Goal: Find specific page/section: Find specific page/section

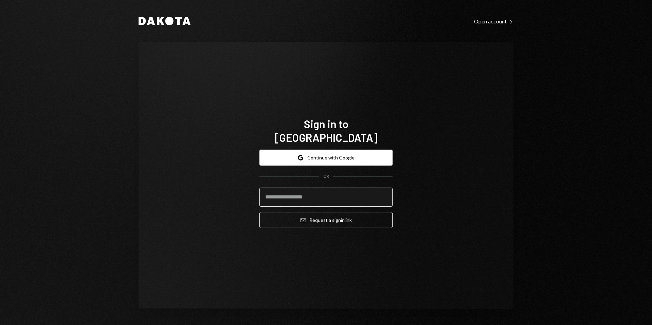
click at [288, 193] on input "email" at bounding box center [325, 197] width 133 height 19
paste input "**********"
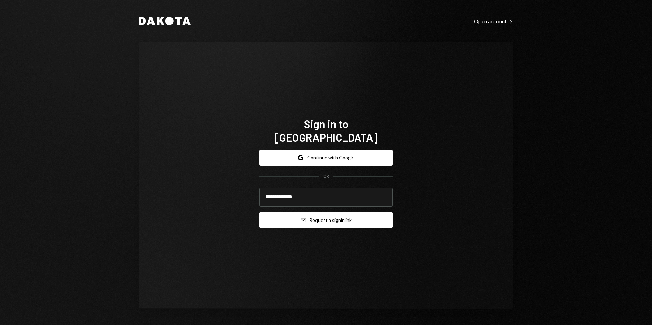
type input "**********"
click at [278, 212] on button "Email Request a sign in link" at bounding box center [325, 220] width 133 height 16
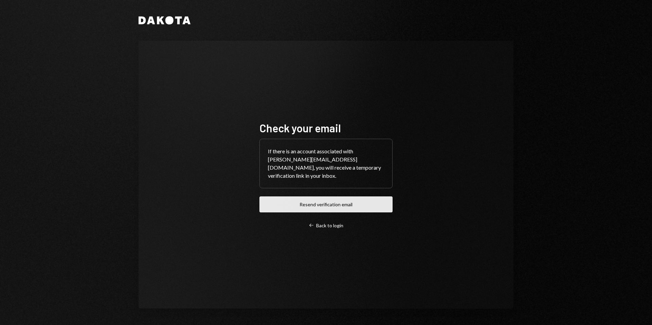
click at [284, 197] on button "Resend verification email" at bounding box center [325, 205] width 133 height 16
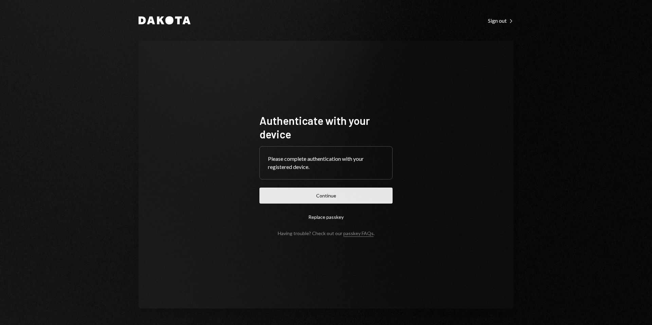
click at [313, 198] on button "Continue" at bounding box center [325, 196] width 133 height 16
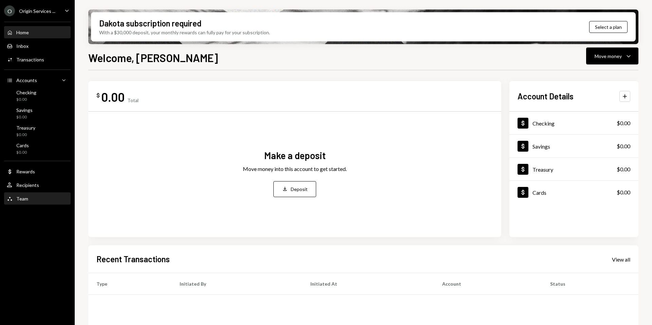
click at [23, 199] on div "Team" at bounding box center [22, 199] width 12 height 6
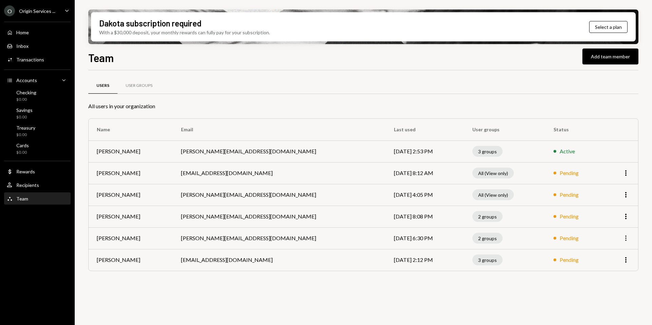
click at [623, 238] on icon "More" at bounding box center [626, 238] width 8 height 8
click at [553, 239] on div at bounding box center [554, 238] width 3 height 3
click at [560, 240] on div "Pending" at bounding box center [569, 238] width 19 height 8
click at [472, 238] on div "2 groups" at bounding box center [487, 238] width 30 height 11
click at [561, 238] on div "Pending" at bounding box center [574, 238] width 42 height 8
